Goal: Task Accomplishment & Management: Manage account settings

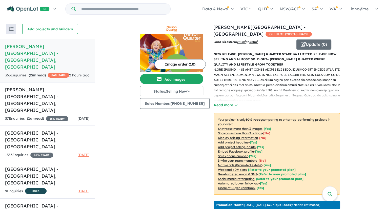
click at [45, 47] on h5 "[PERSON_NAME][GEOGRAPHIC_DATA] - [GEOGRAPHIC_DATA] , [GEOGRAPHIC_DATA]" at bounding box center [47, 56] width 85 height 27
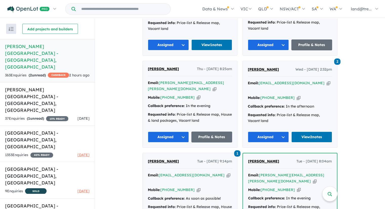
scroll to position [641, 0]
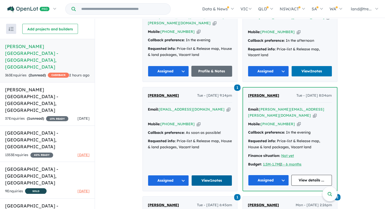
click at [213, 175] on link "View 1 notes" at bounding box center [211, 180] width 41 height 11
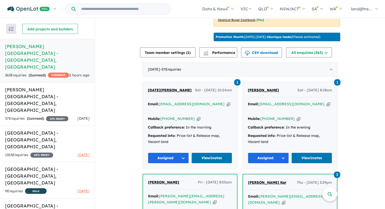
scroll to position [212, 0]
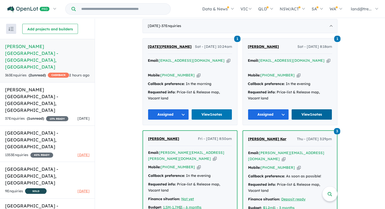
click at [315, 109] on link "View 1 notes" at bounding box center [311, 114] width 41 height 11
click at [203, 109] on link "View 1 notes" at bounding box center [211, 114] width 41 height 11
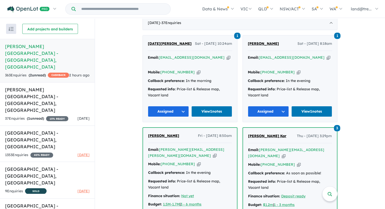
scroll to position [304, 0]
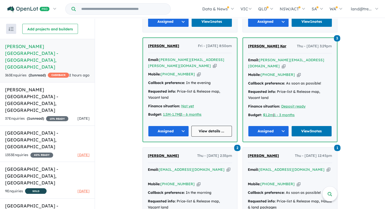
click at [210, 126] on link "View details ..." at bounding box center [211, 131] width 41 height 11
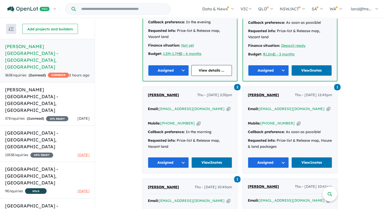
scroll to position [366, 0]
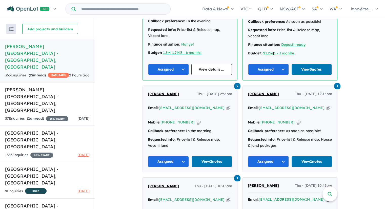
drag, startPoint x: 352, startPoint y: 123, endPoint x: 364, endPoint y: 135, distance: 16.5
drag, startPoint x: 364, startPoint y: 135, endPoint x: 354, endPoint y: 166, distance: 32.6
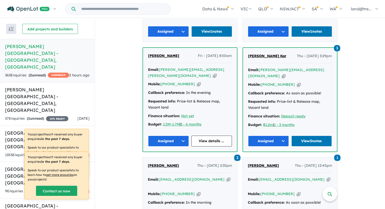
scroll to position [296, 0]
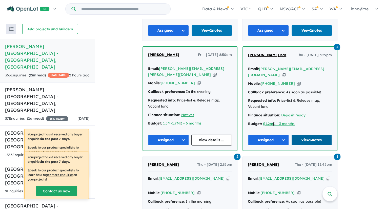
click at [307, 135] on link "View 3 notes" at bounding box center [311, 140] width 41 height 11
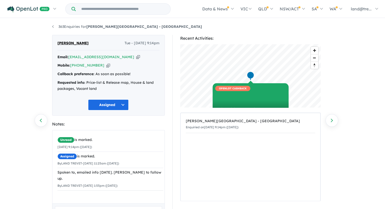
scroll to position [40, 0]
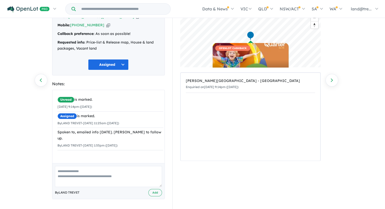
click at [98, 171] on textarea at bounding box center [108, 176] width 107 height 21
click at [118, 175] on textarea "**********" at bounding box center [108, 176] width 107 height 21
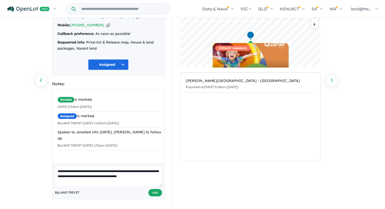
type textarea "**********"
click at [157, 192] on button "Add" at bounding box center [155, 192] width 14 height 7
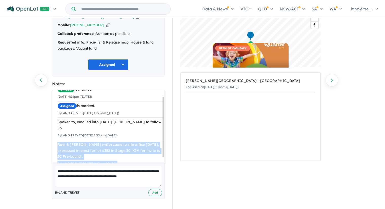
scroll to position [14, 0]
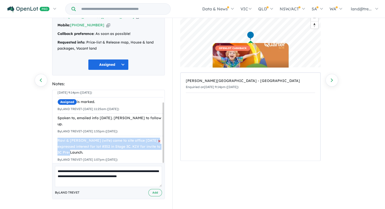
drag, startPoint x: 58, startPoint y: 148, endPoint x: 153, endPoint y: 149, distance: 95.1
click at [153, 149] on div "Ravi & Sirisha (wife) came to site office today, expressed interest for lot #35…" at bounding box center [110, 147] width 106 height 18
copy div "Ravi & Sirisha (wife) came to site office today, expressed interest for lot #35…"
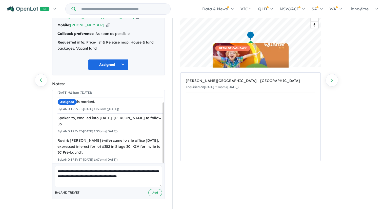
click at [124, 172] on textarea "**********" at bounding box center [108, 176] width 107 height 21
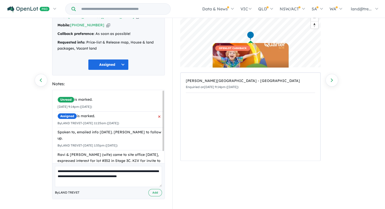
scroll to position [0, 0]
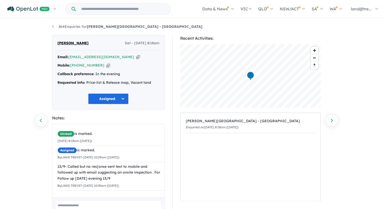
scroll to position [34, 0]
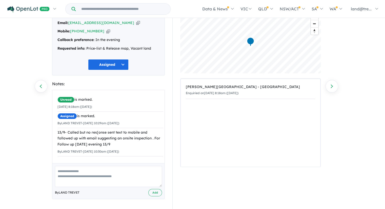
drag, startPoint x: 94, startPoint y: 136, endPoint x: 240, endPoint y: 151, distance: 146.8
click at [240, 151] on div "[PERSON_NAME][GEOGRAPHIC_DATA] - [GEOGRAPHIC_DATA] on [DATE] 8:18am ([DATE])" at bounding box center [250, 123] width 139 height 88
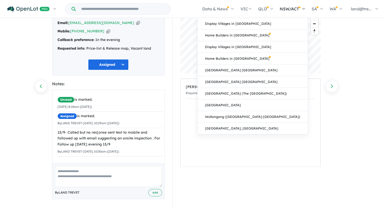
scroll to position [0, 0]
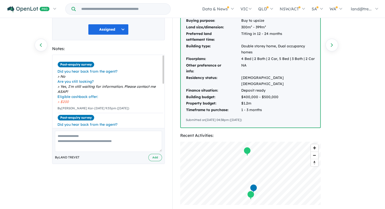
scroll to position [76, 0]
click at [107, 131] on textarea at bounding box center [108, 141] width 107 height 21
